Goal: Information Seeking & Learning: Learn about a topic

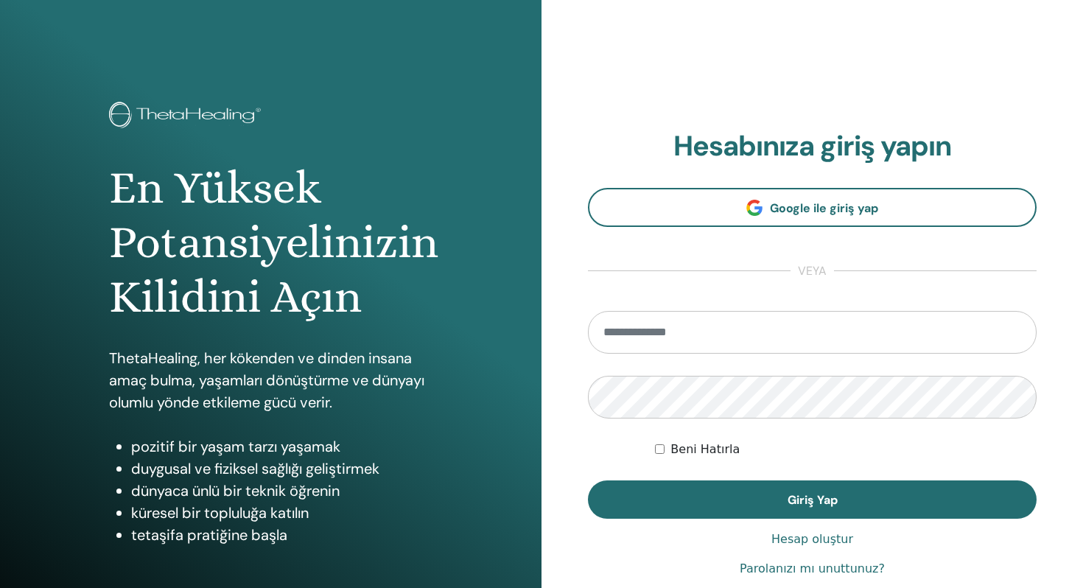
click at [744, 338] on input "email" at bounding box center [812, 332] width 449 height 43
type input "**********"
click at [588, 480] on button "Giriş Yap" at bounding box center [812, 499] width 449 height 38
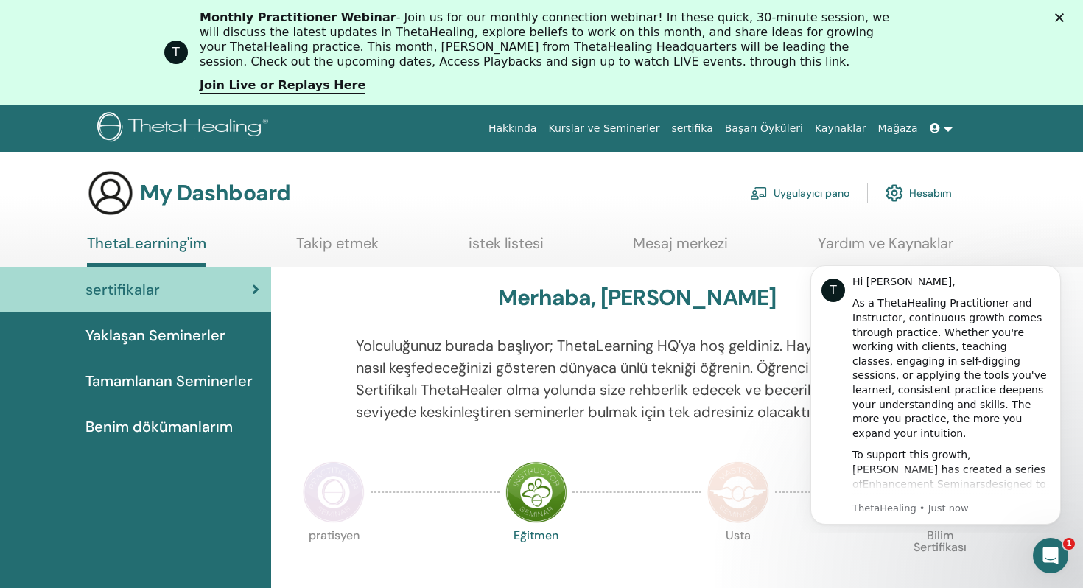
click at [911, 191] on link "Hesabım" at bounding box center [918, 193] width 66 height 32
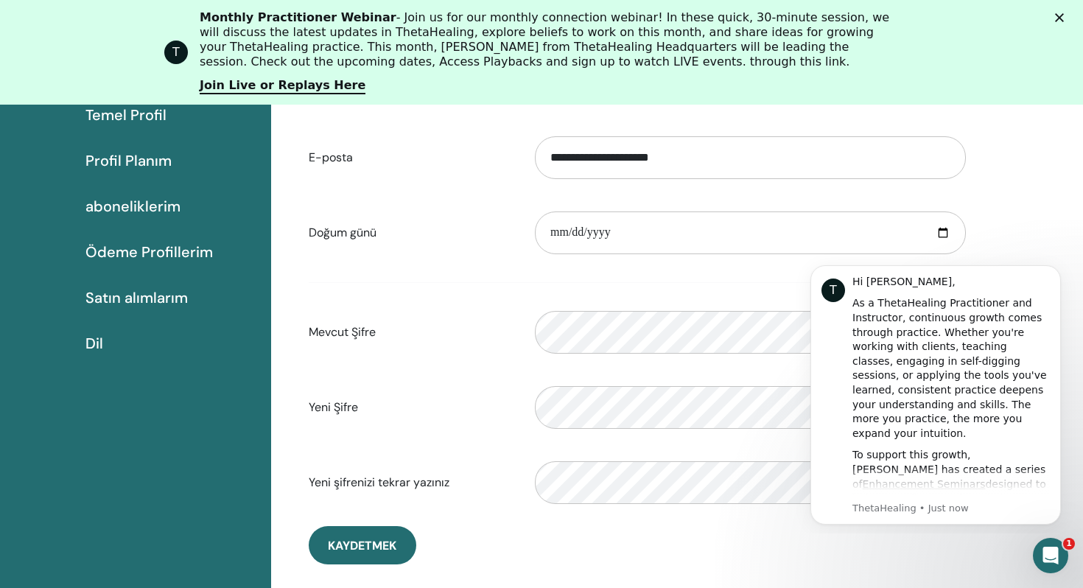
scroll to position [241, 0]
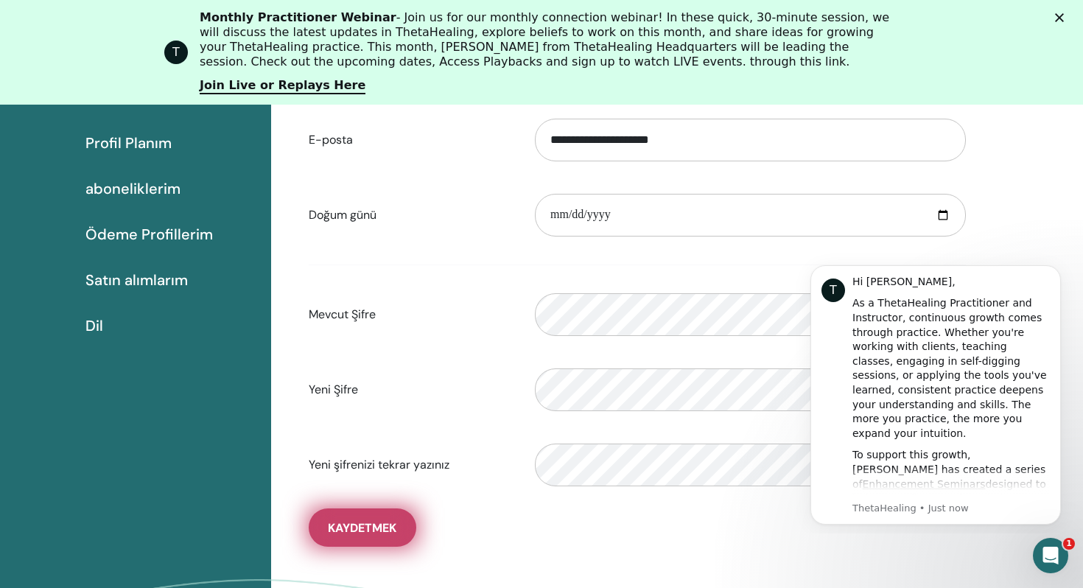
click at [348, 538] on button "Kaydetmek" at bounding box center [363, 527] width 108 height 38
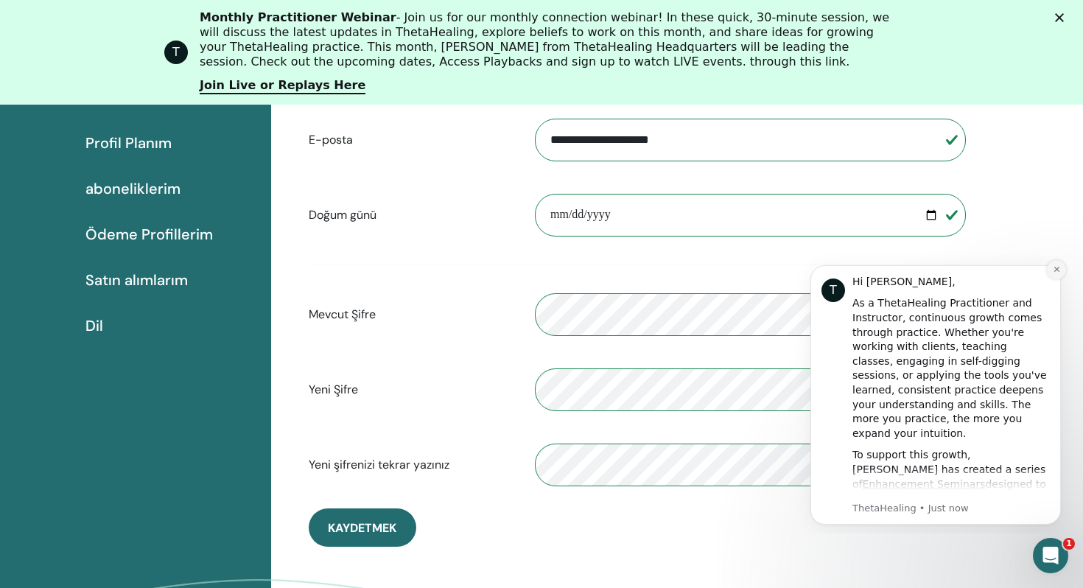
click at [1056, 261] on button "Dismiss notification" at bounding box center [1056, 269] width 19 height 19
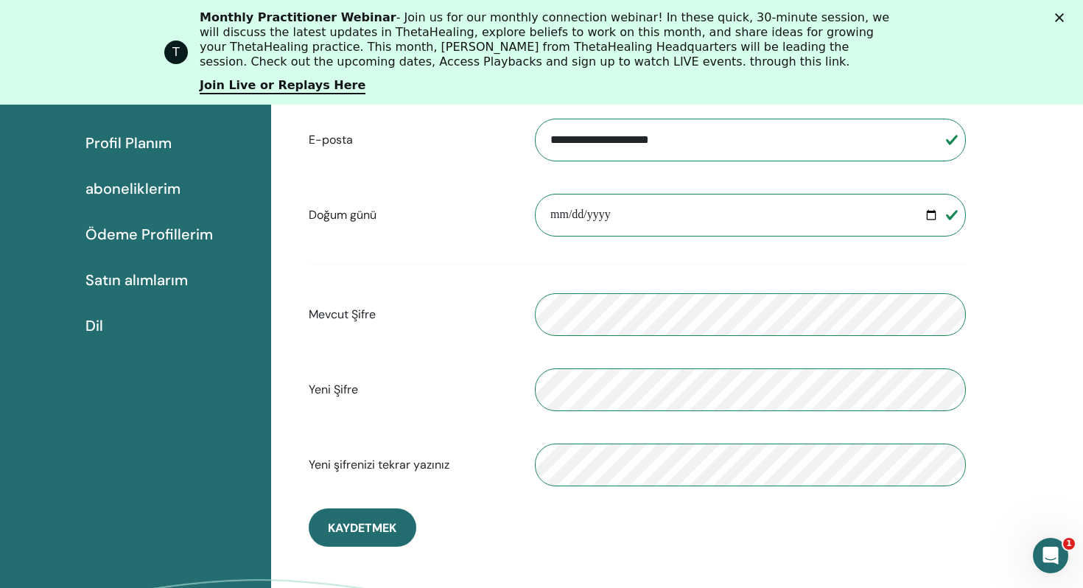
click at [1059, 15] on icon "Close" at bounding box center [1059, 17] width 9 height 9
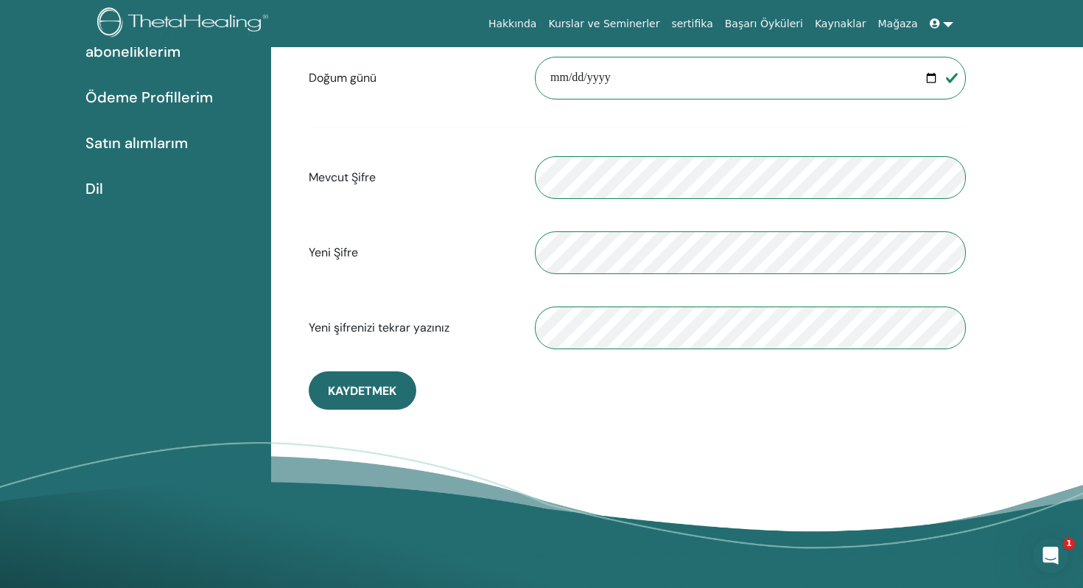
scroll to position [0, 0]
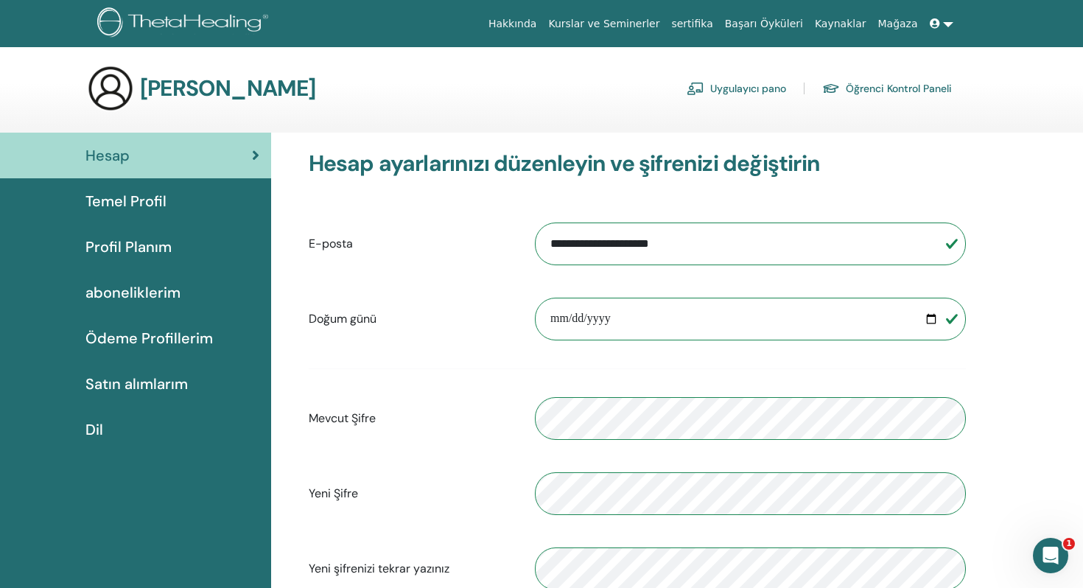
click at [146, 376] on span "Satın alımlarım" at bounding box center [136, 384] width 102 height 22
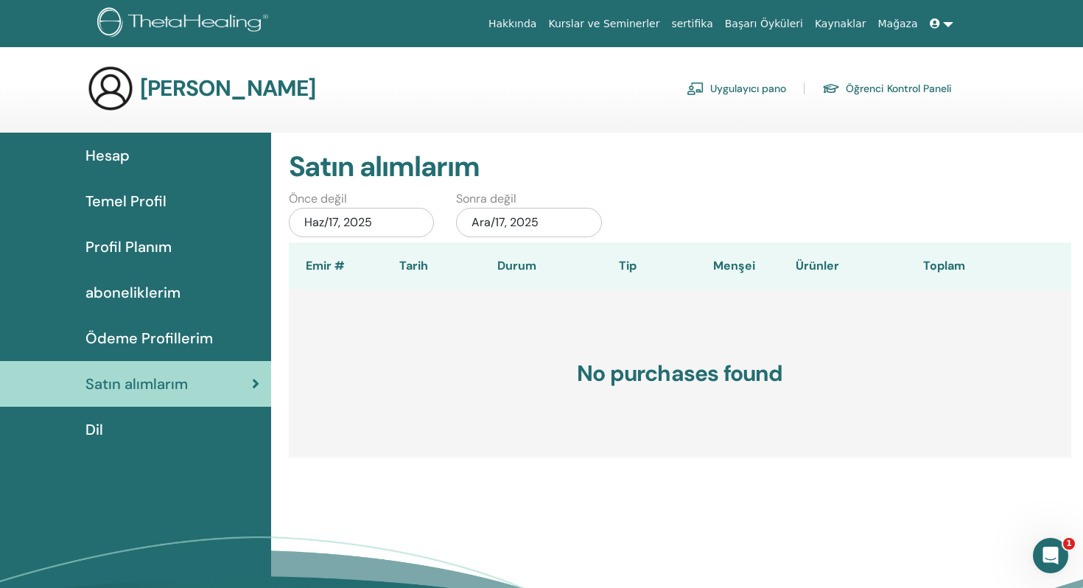
click at [138, 334] on span "Ödeme Profillerim" at bounding box center [148, 338] width 127 height 22
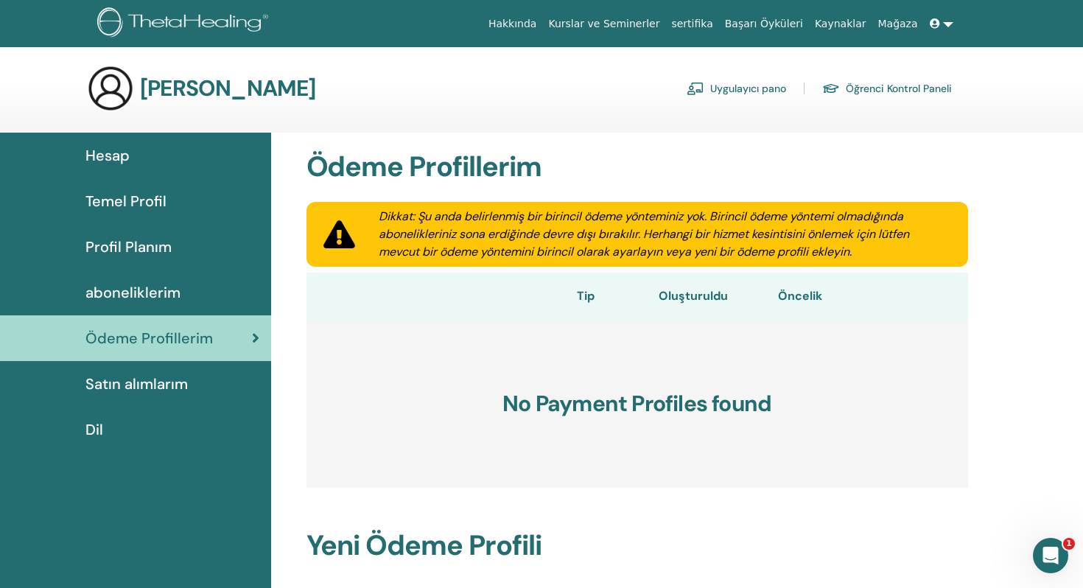
click at [154, 286] on span "aboneliklerim" at bounding box center [132, 292] width 95 height 22
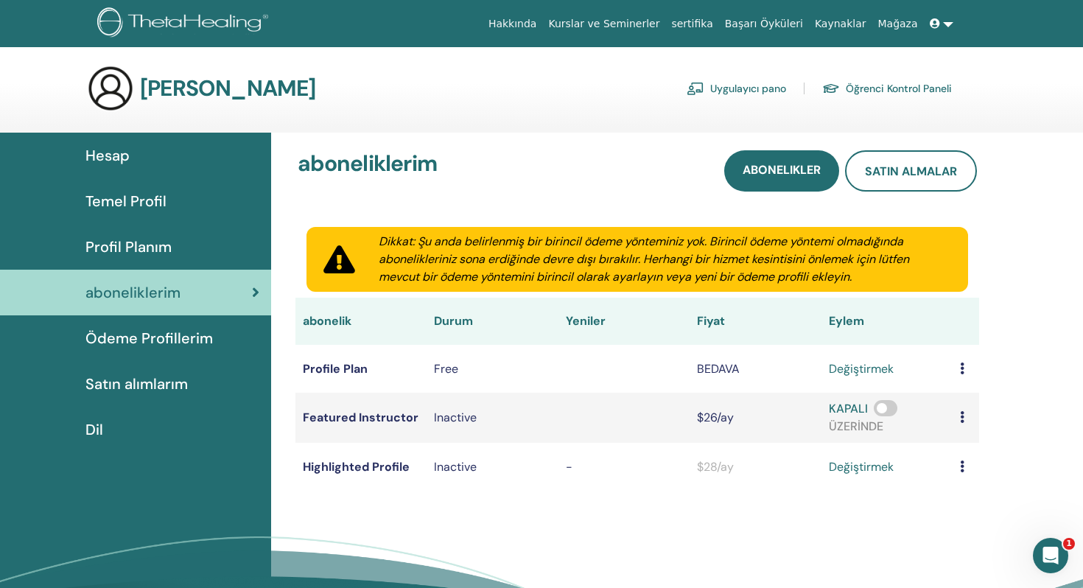
click at [154, 228] on link "Profil Planım" at bounding box center [135, 247] width 271 height 46
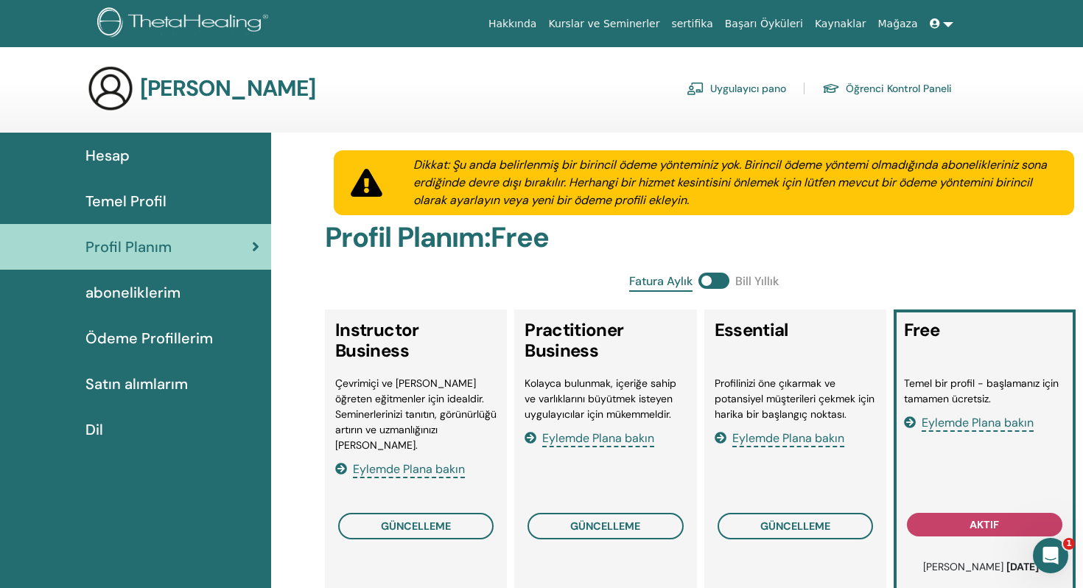
click at [922, 90] on link "Öğrenci Kontrol Paneli" at bounding box center [887, 89] width 130 height 24
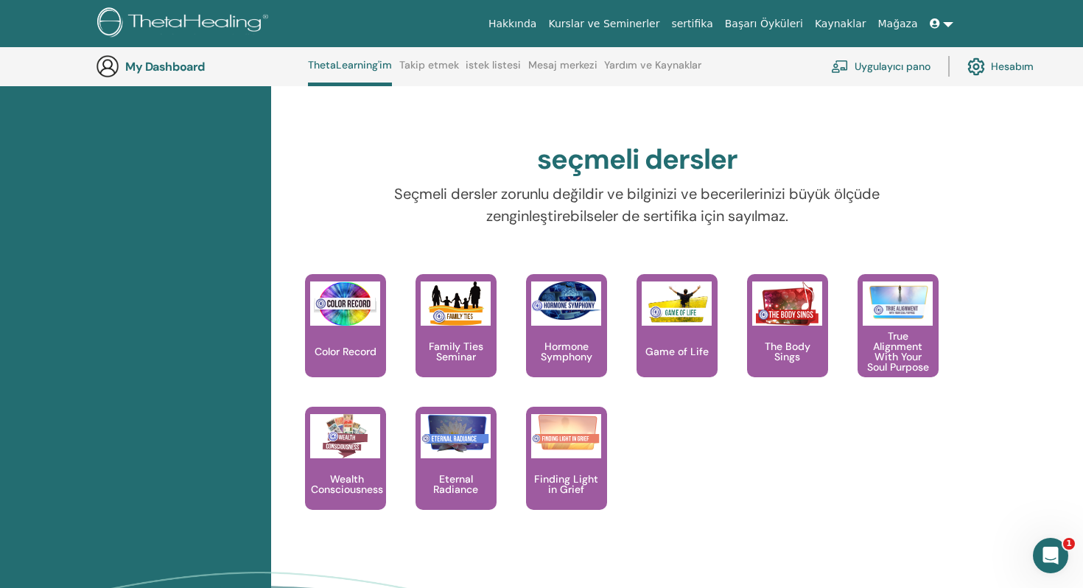
scroll to position [1267, 0]
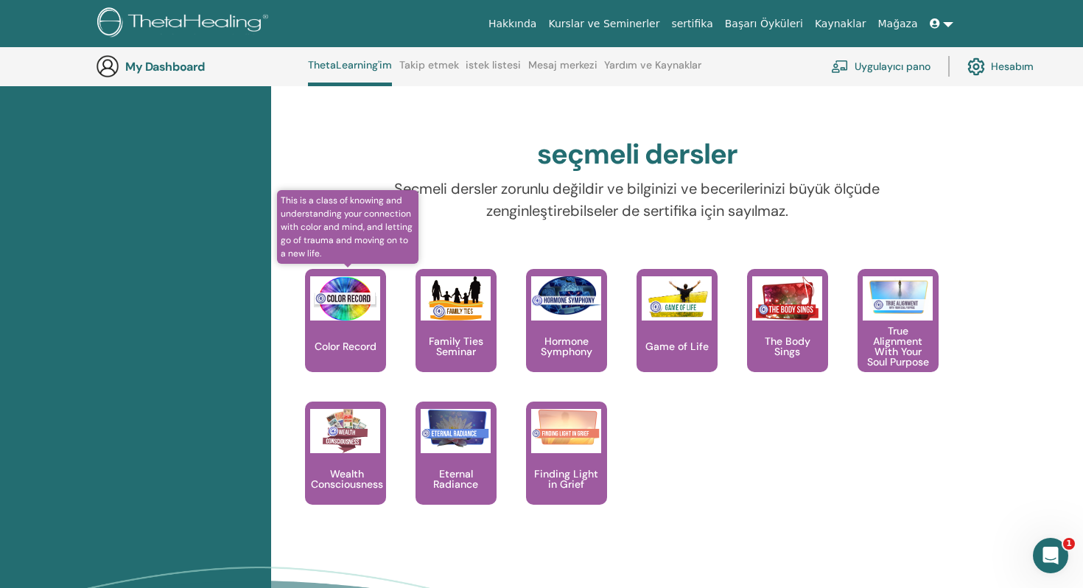
click at [340, 354] on div "Color Record" at bounding box center [345, 320] width 81 height 103
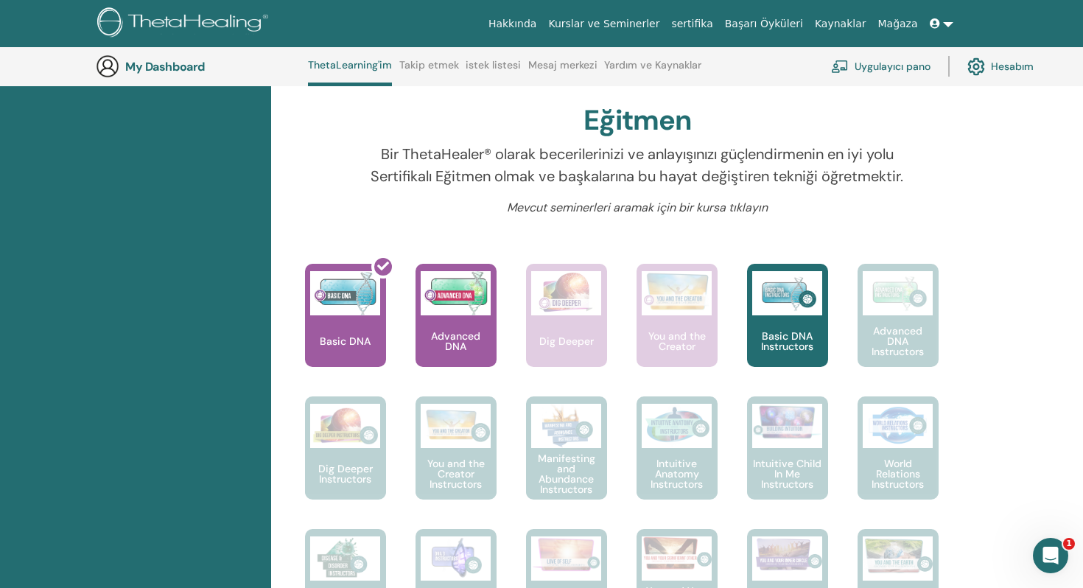
scroll to position [440, 0]
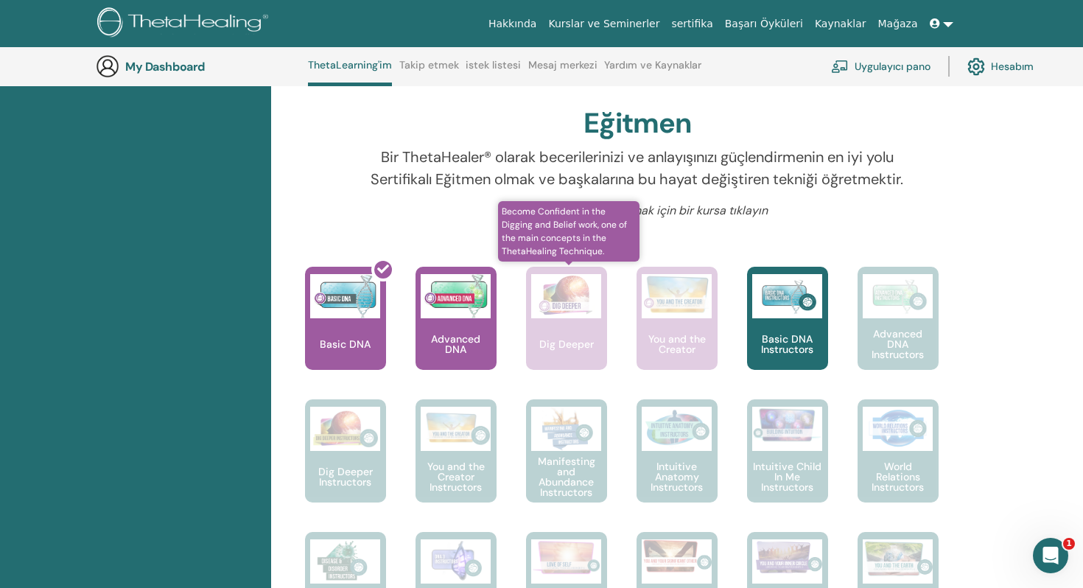
click at [547, 345] on div "Dig Deeper" at bounding box center [566, 318] width 81 height 103
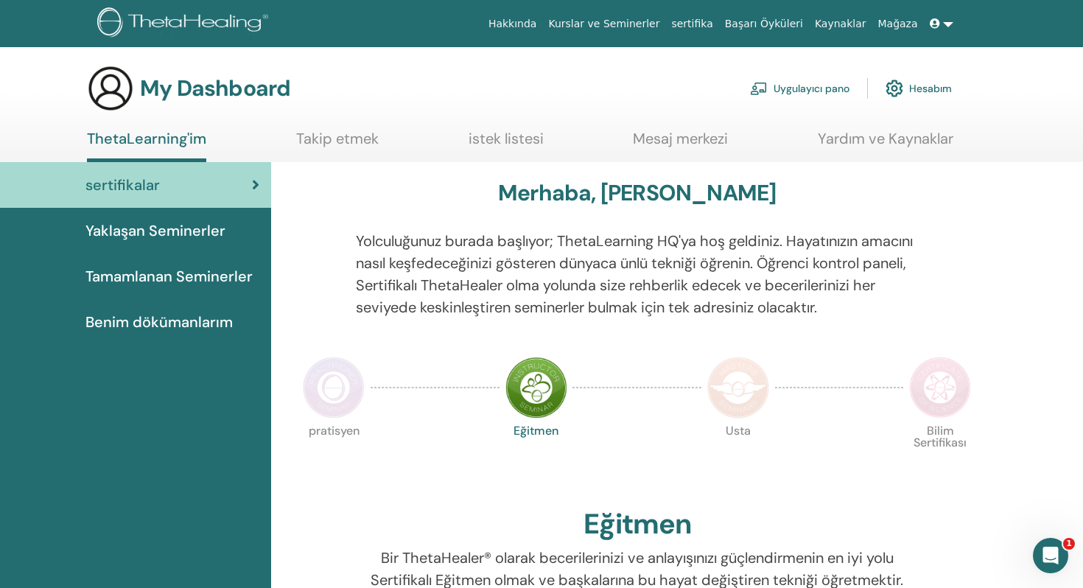
click at [149, 281] on span "Tamamlanan Seminerler" at bounding box center [168, 276] width 167 height 22
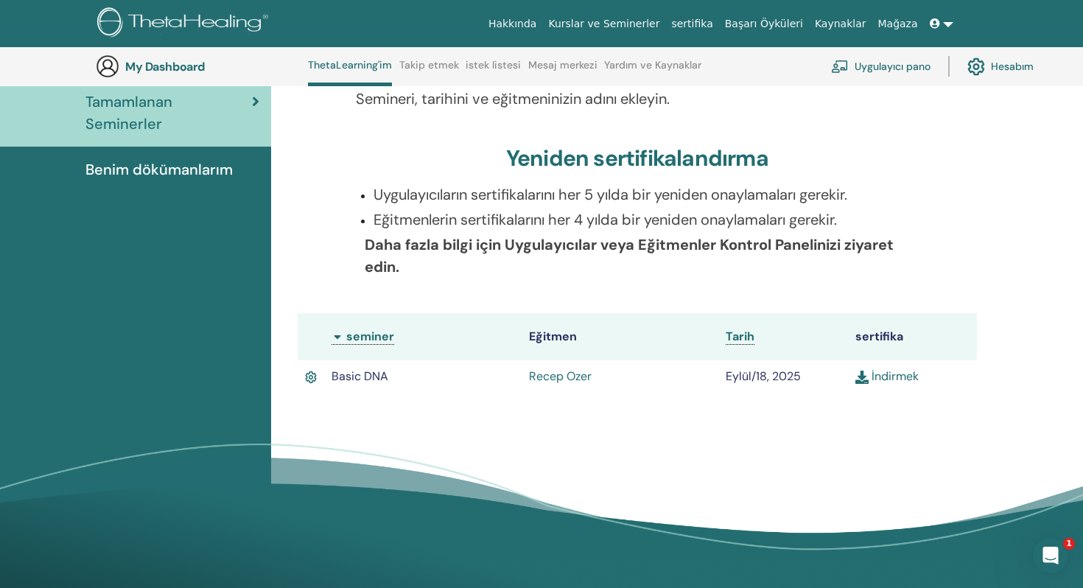
scroll to position [219, 0]
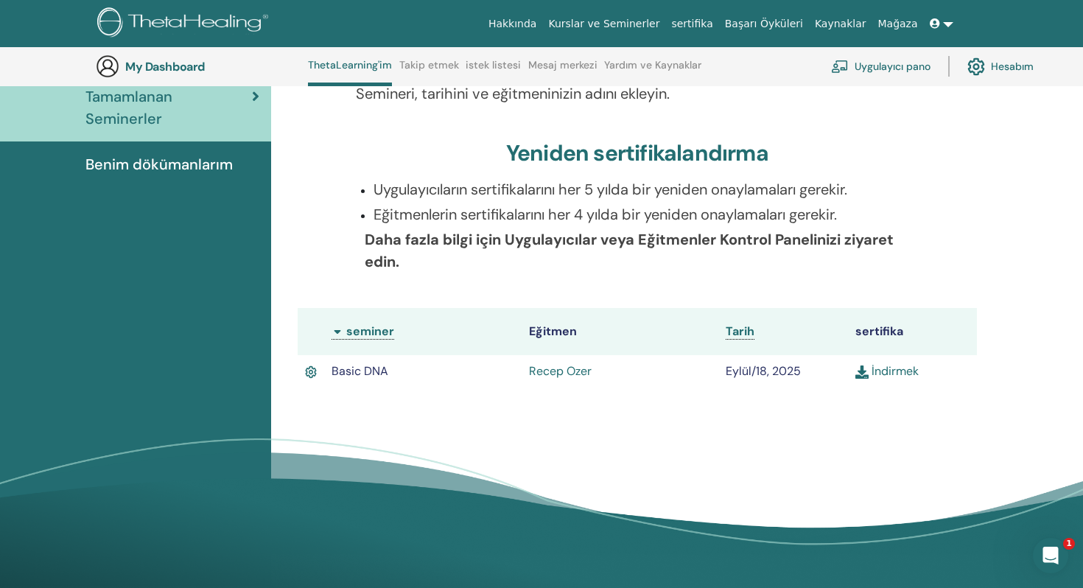
click at [893, 378] on link "İndirmek" at bounding box center [886, 370] width 63 height 15
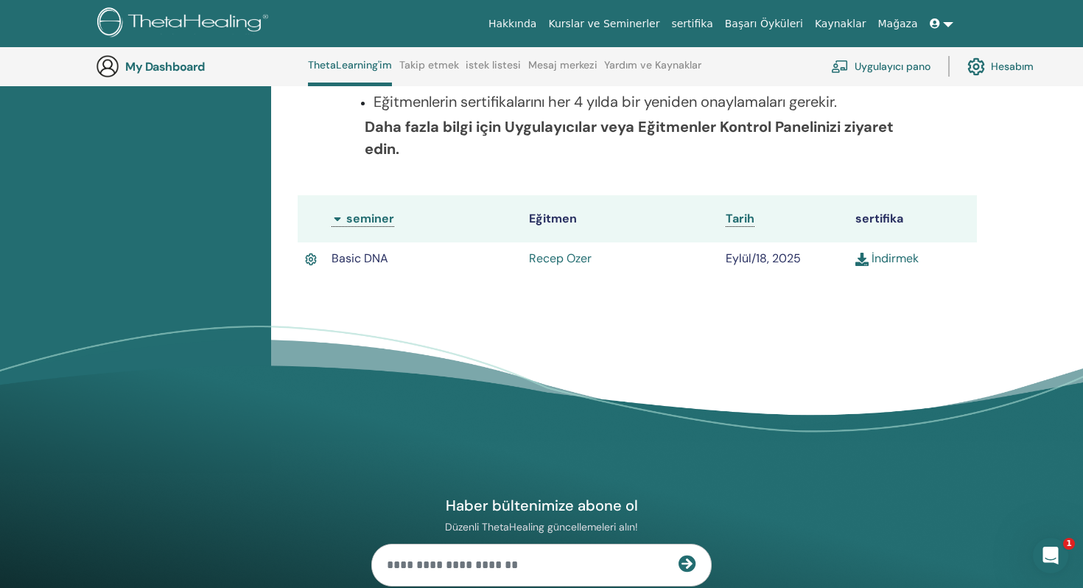
scroll to position [354, 0]
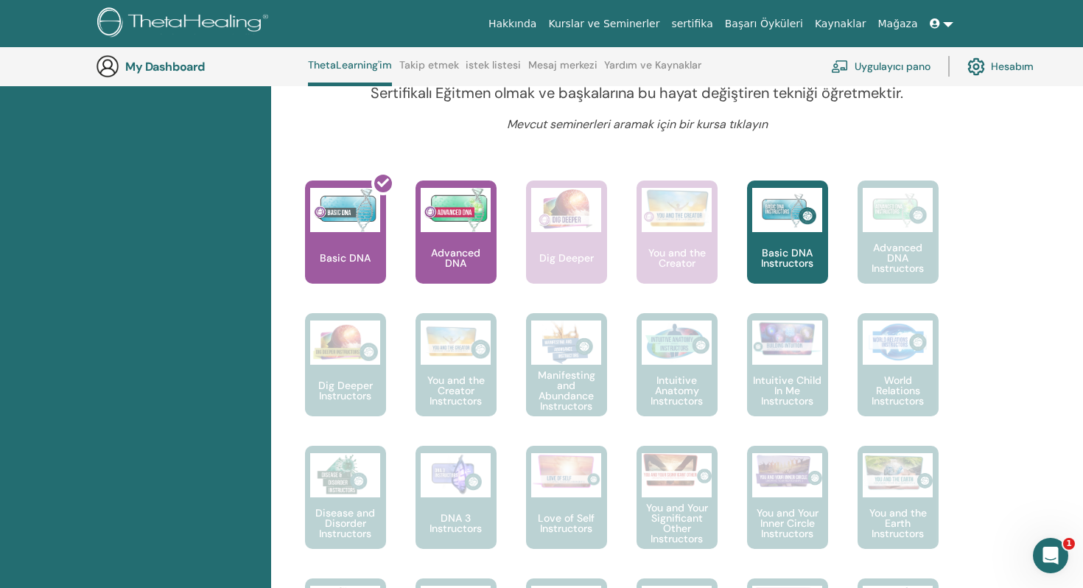
scroll to position [527, 0]
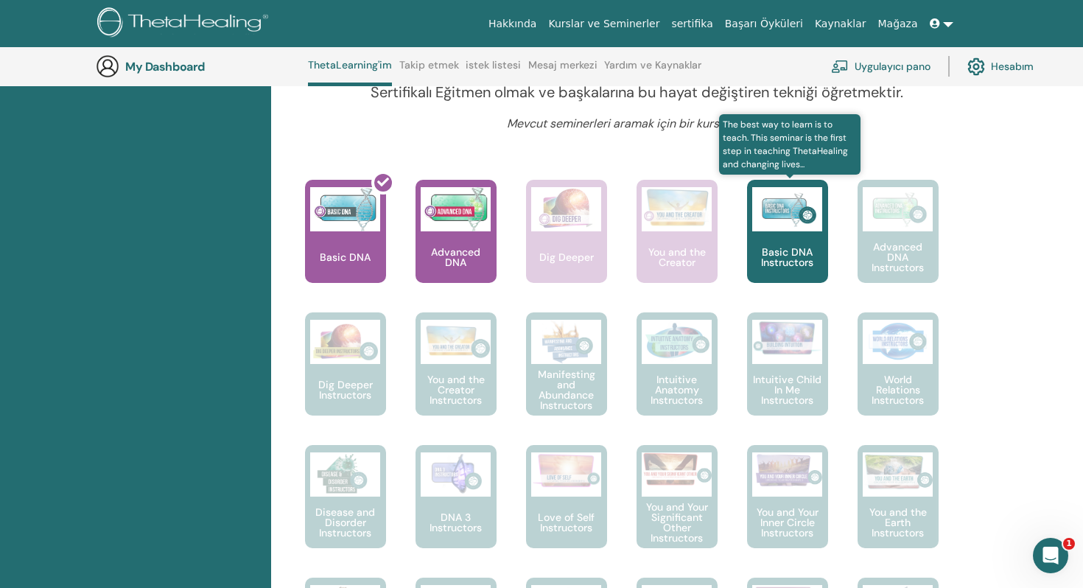
click at [787, 231] on img at bounding box center [787, 209] width 70 height 44
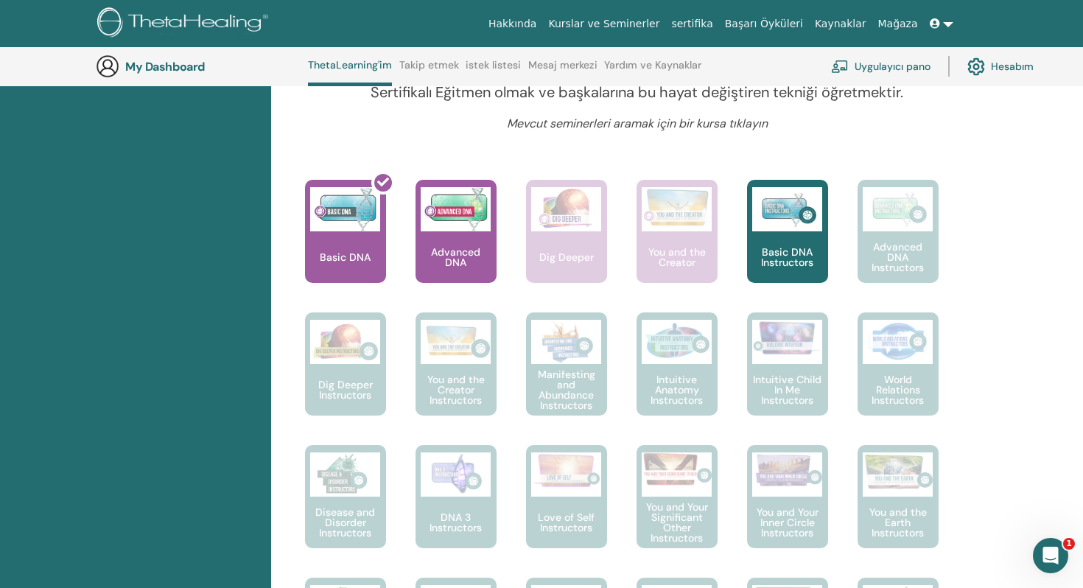
click at [950, 19] on link at bounding box center [941, 23] width 35 height 27
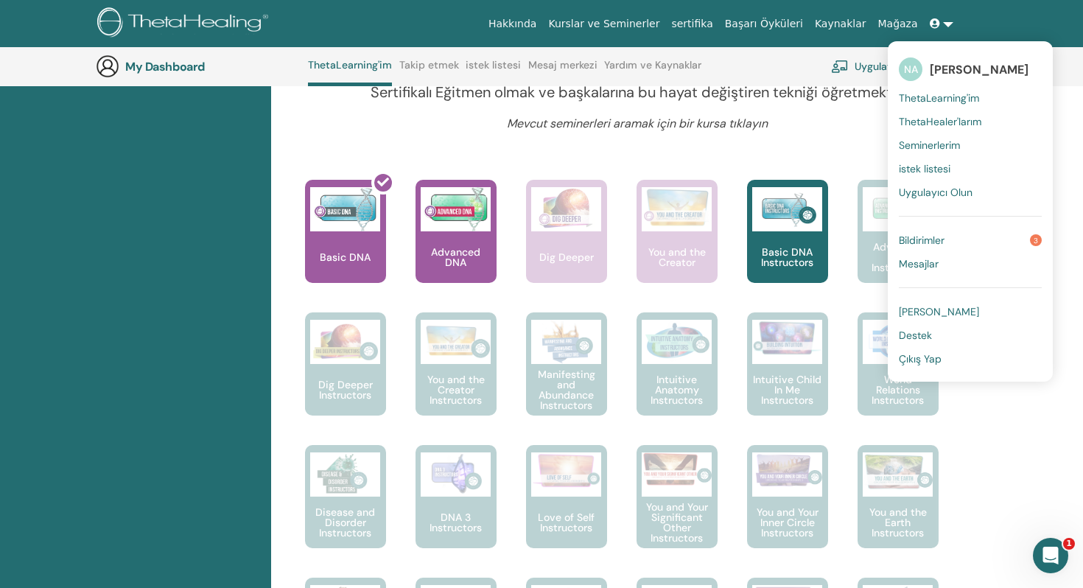
click at [952, 239] on link "Bildirimler 3" at bounding box center [970, 240] width 143 height 24
